Goal: Find specific page/section: Find specific page/section

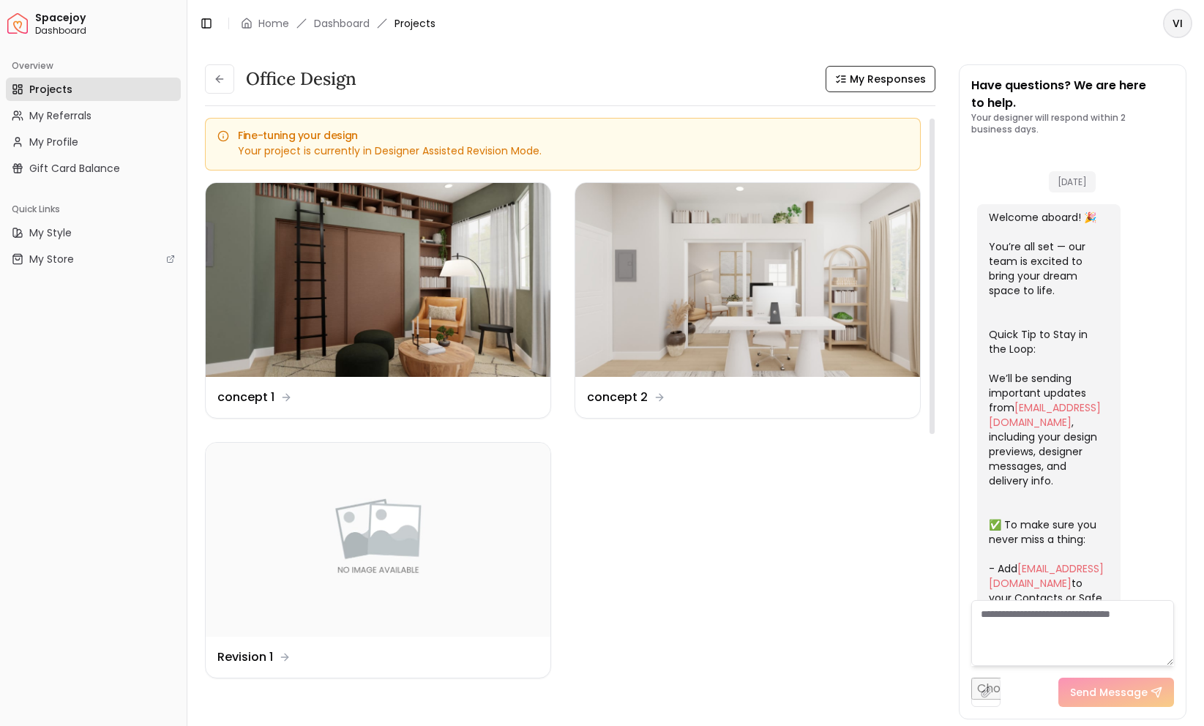
scroll to position [1379, 0]
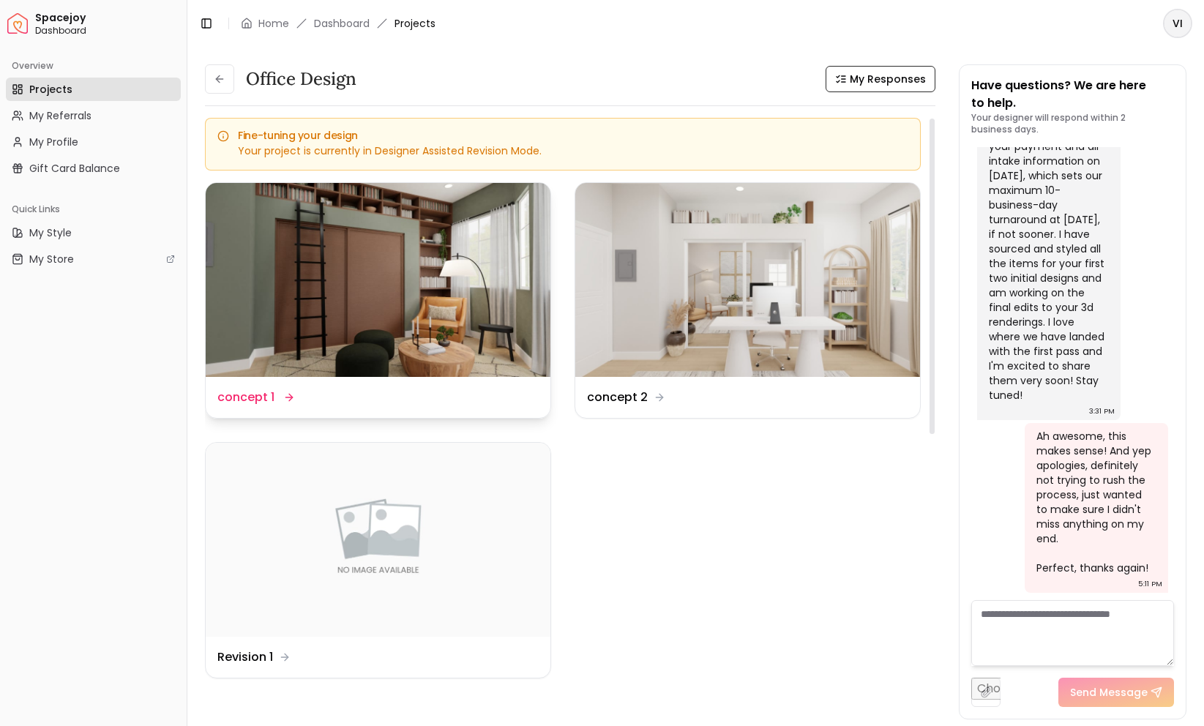
click at [398, 319] on img at bounding box center [378, 280] width 345 height 194
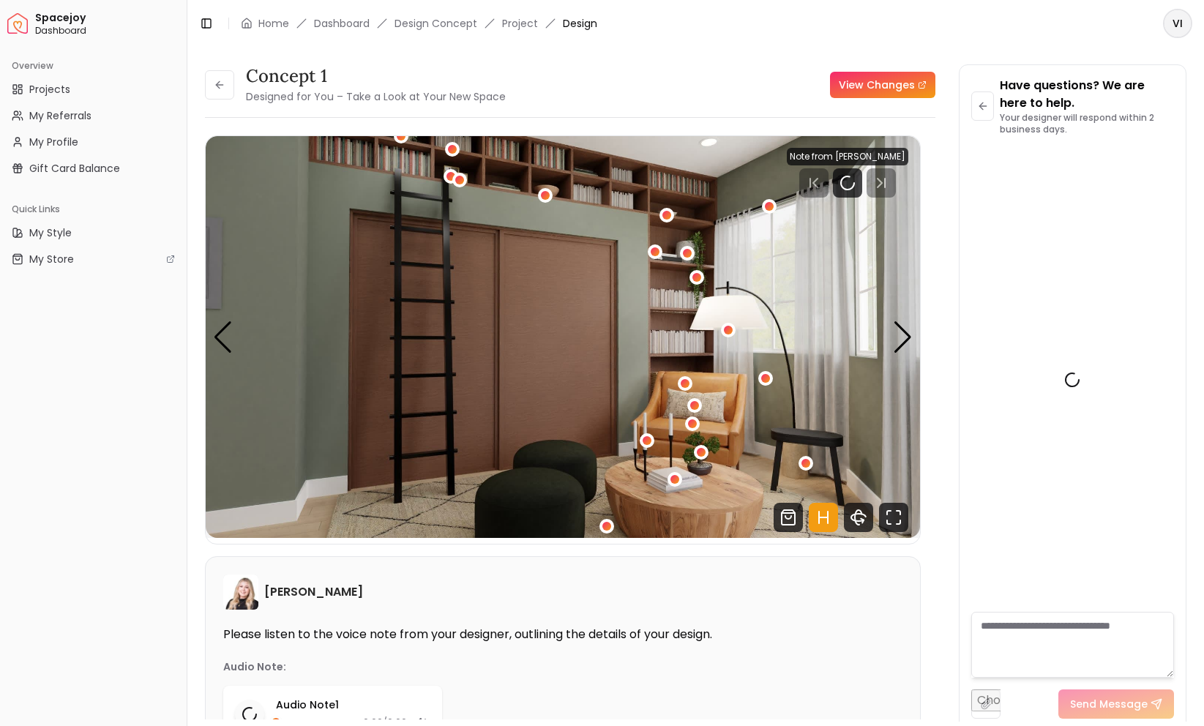
scroll to position [2810, 0]
